Goal: Task Accomplishment & Management: Use online tool/utility

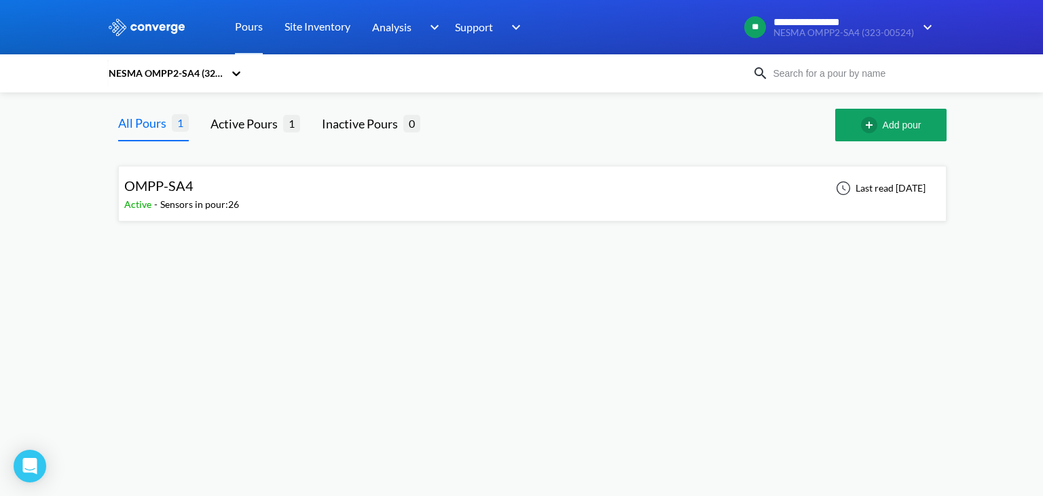
click at [345, 189] on div "OMPP-SA4 Active - Sensors in pour: 26 Last read [DATE]" at bounding box center [532, 193] width 817 height 43
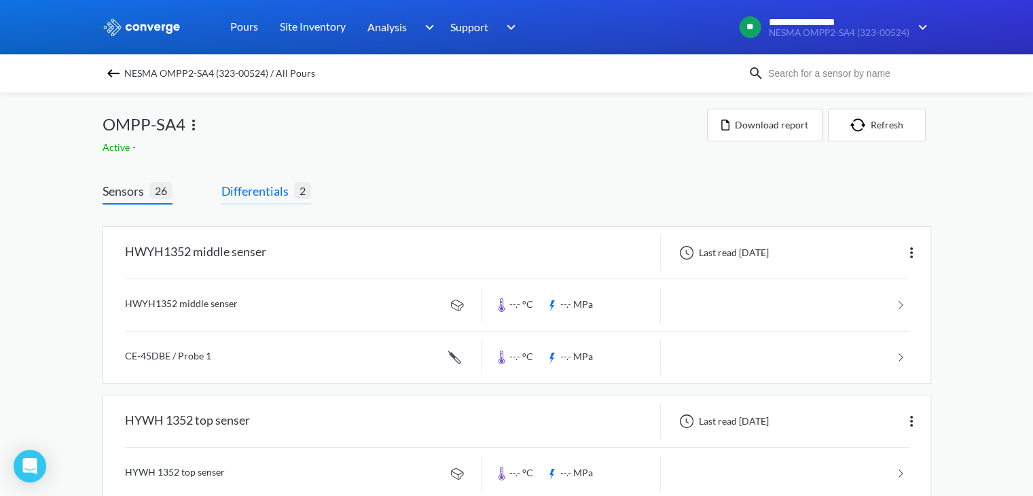
click at [276, 191] on span "Differentials" at bounding box center [257, 190] width 73 height 19
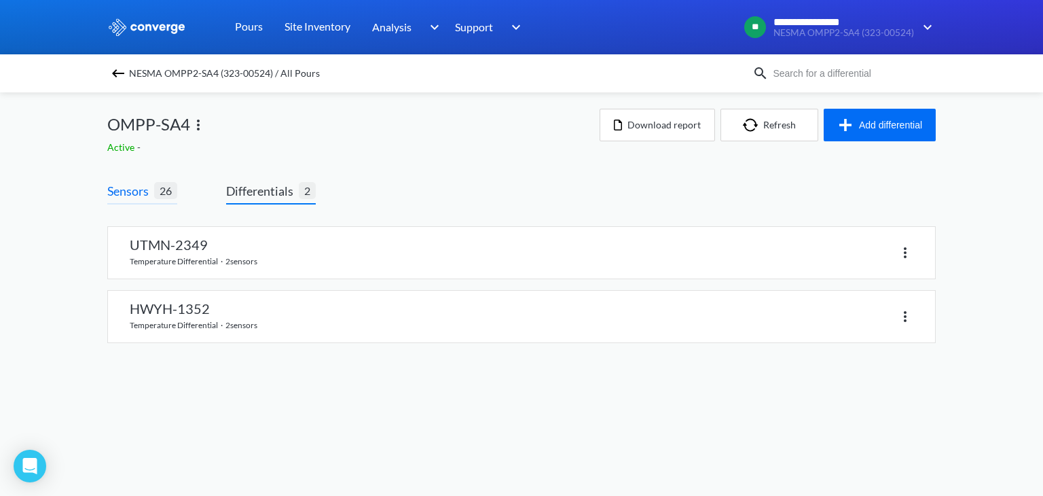
click at [139, 188] on span "Sensors" at bounding box center [130, 190] width 47 height 19
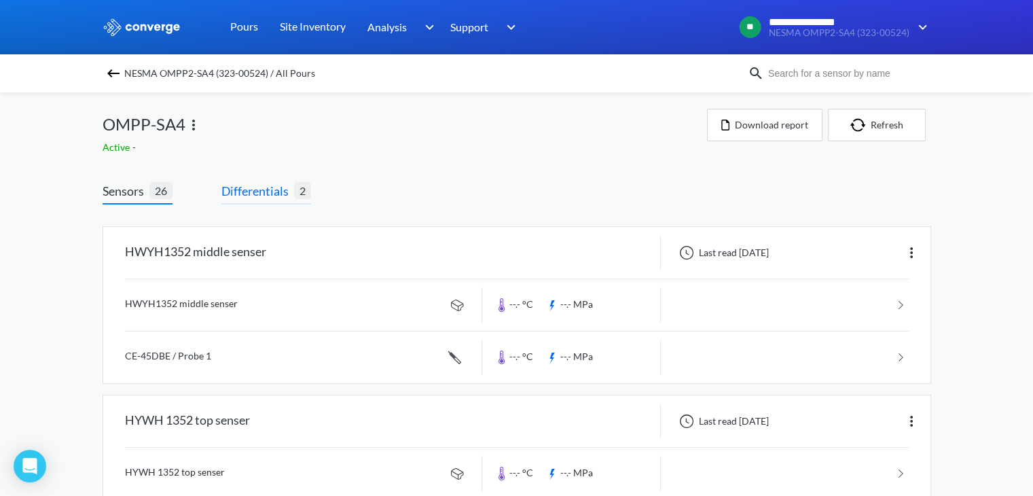
click at [274, 194] on span "Differentials" at bounding box center [257, 190] width 73 height 19
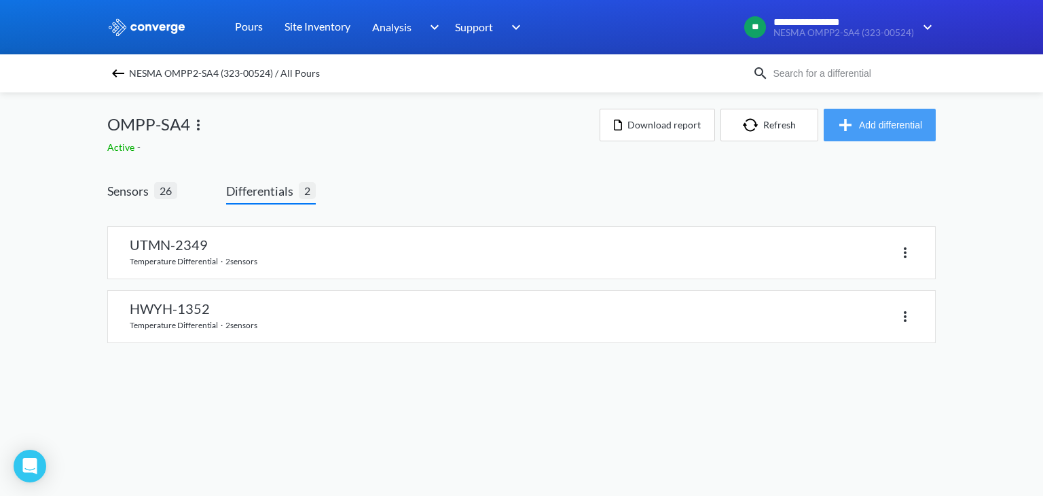
click at [880, 129] on button "Add differential" at bounding box center [880, 125] width 112 height 33
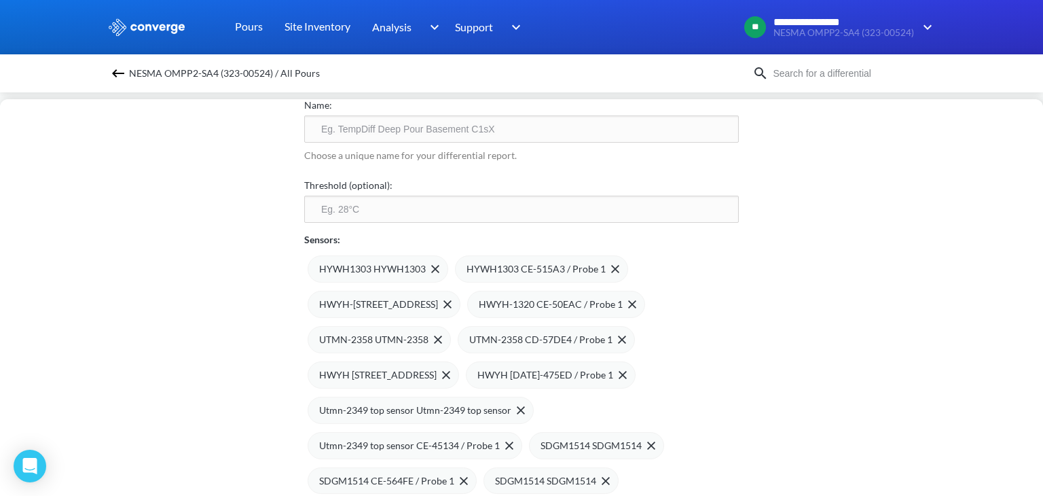
scroll to position [94, 0]
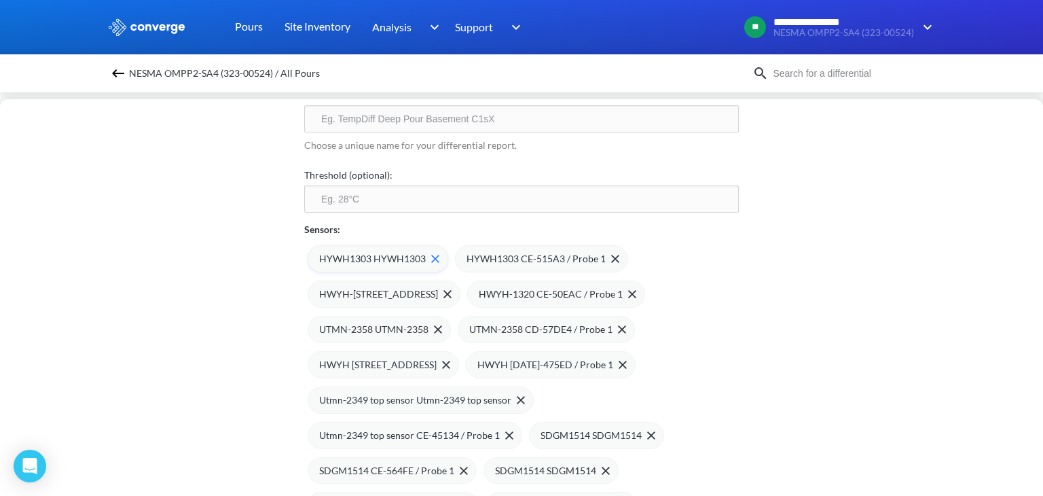
click at [389, 259] on span "HYWH1303 HYWH1303" at bounding box center [372, 258] width 107 height 15
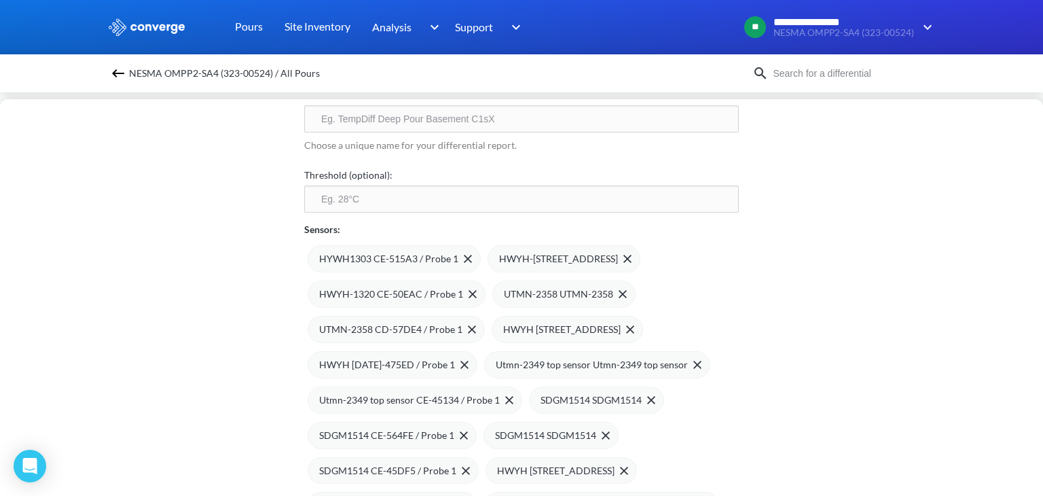
click at [395, 126] on input "text" at bounding box center [521, 118] width 435 height 27
type input "H"
type input "HWYH-1356"
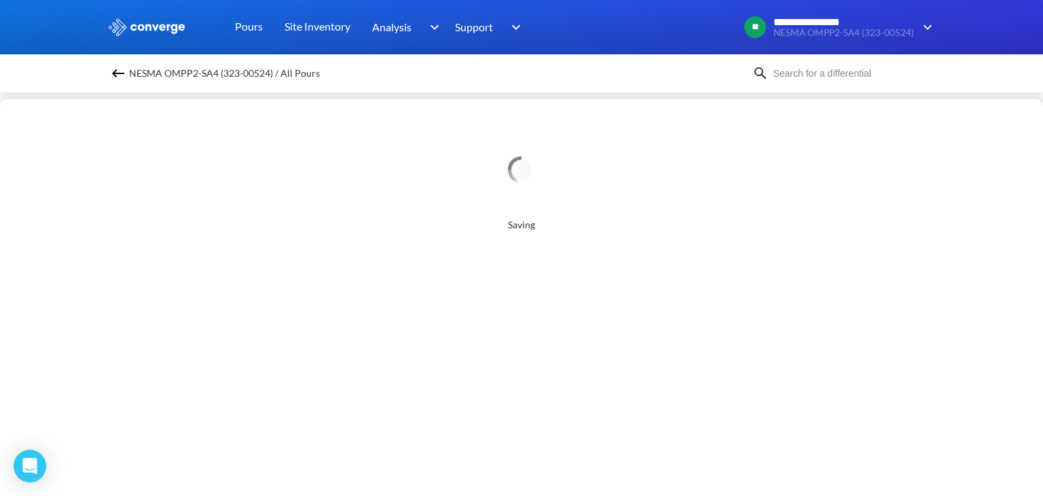
scroll to position [0, 0]
click at [120, 79] on img at bounding box center [118, 73] width 16 height 16
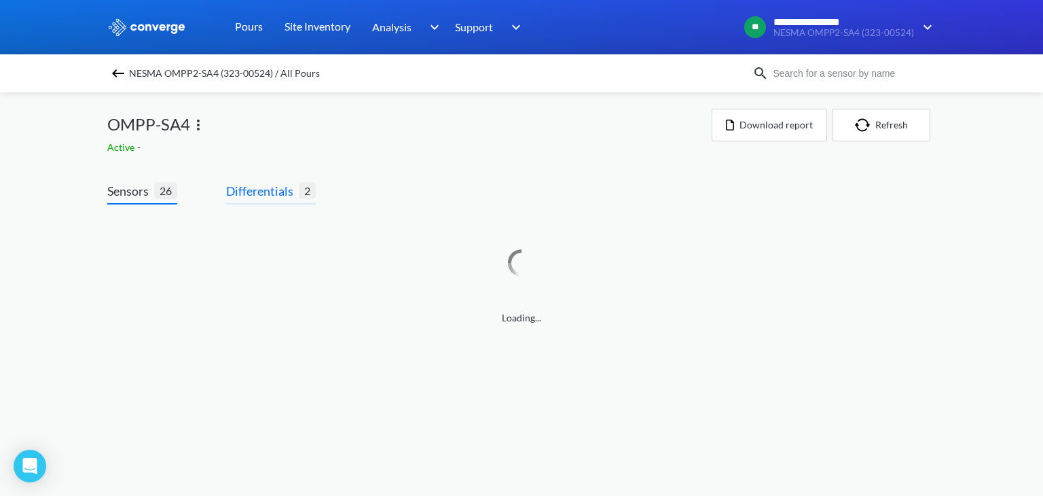
click at [267, 191] on span "Differentials" at bounding box center [262, 190] width 73 height 19
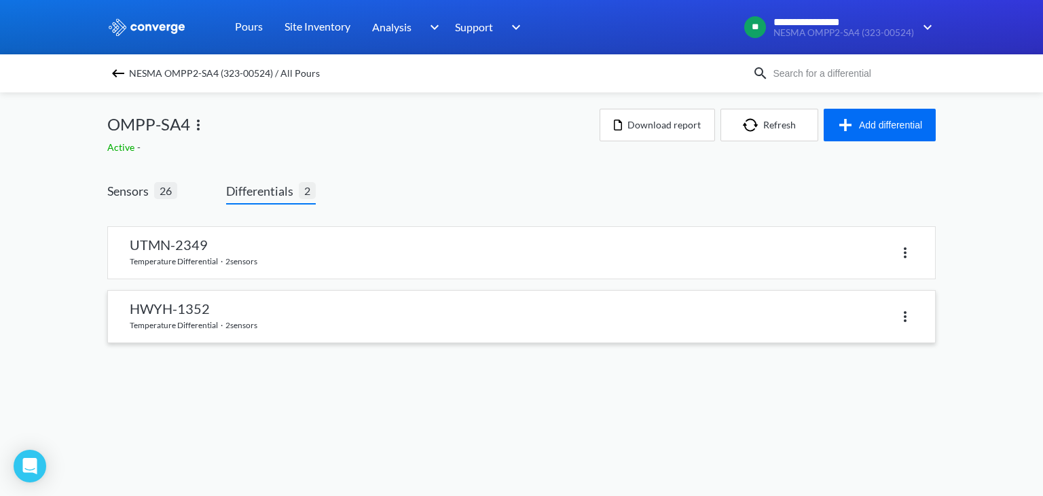
click at [269, 315] on link at bounding box center [521, 317] width 827 height 52
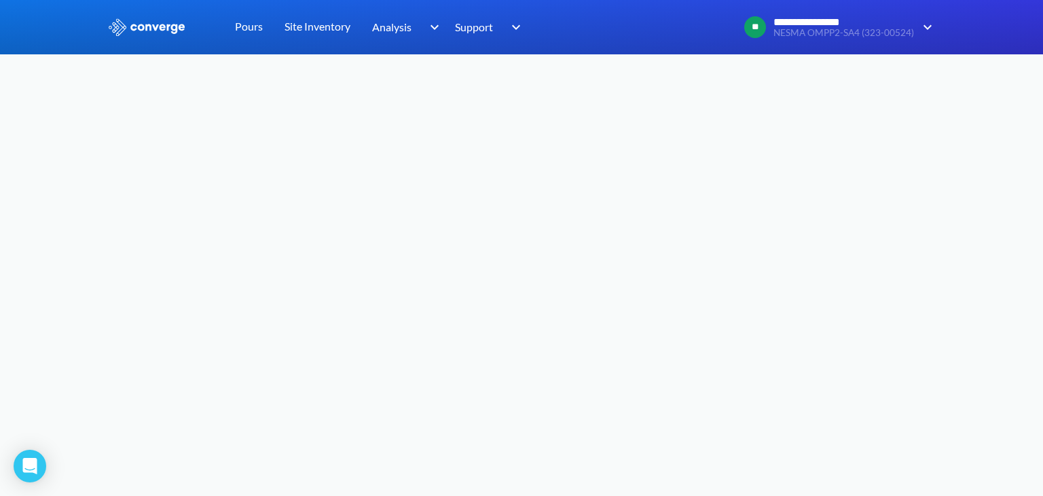
click at [631, 94] on body "**********" at bounding box center [521, 248] width 1043 height 496
